Goal: Navigation & Orientation: Find specific page/section

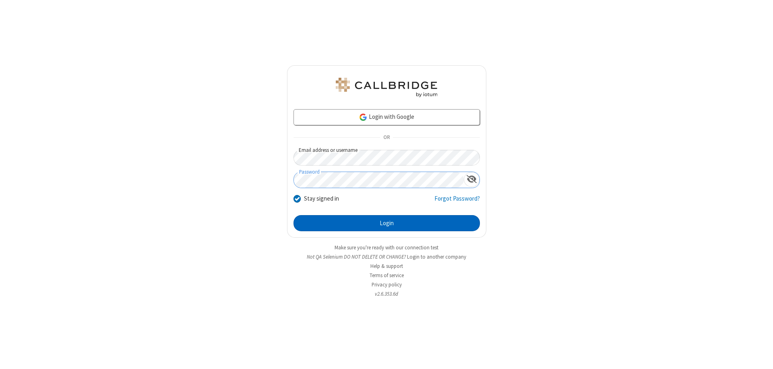
click at [387, 223] on button "Login" at bounding box center [387, 223] width 186 height 16
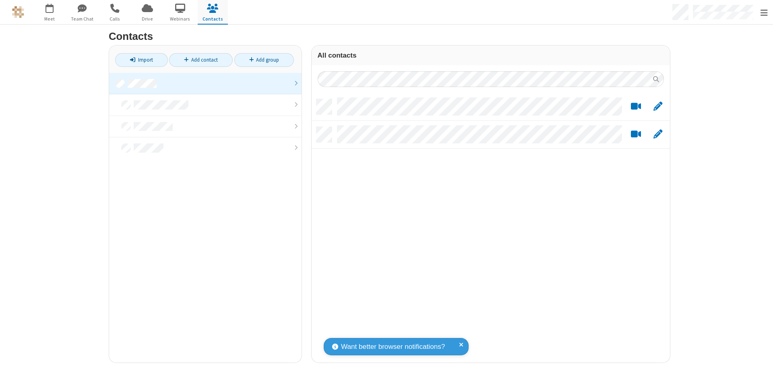
scroll to position [264, 352]
